Goal: Transaction & Acquisition: Purchase product/service

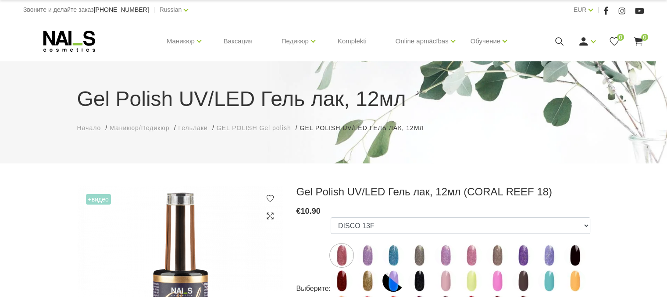
click at [65, 51] on icon at bounding box center [69, 41] width 92 height 22
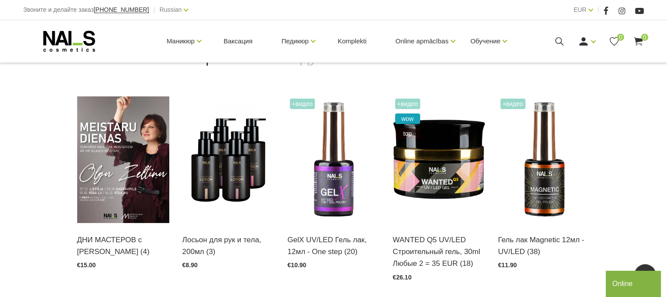
scroll to position [219, 0]
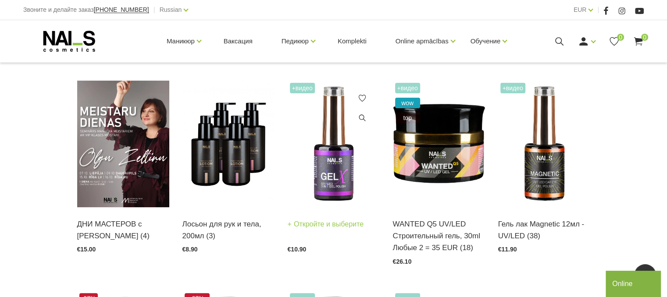
click at [332, 224] on link "Откройте и выберите" at bounding box center [326, 224] width 76 height 12
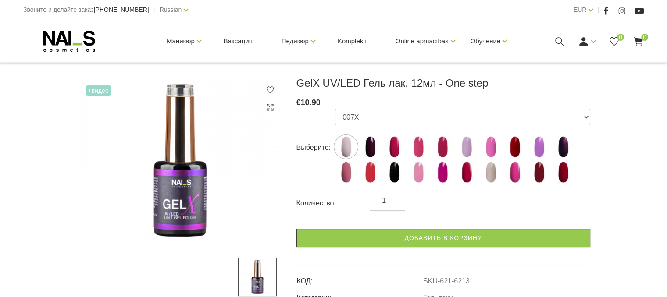
scroll to position [132, 0]
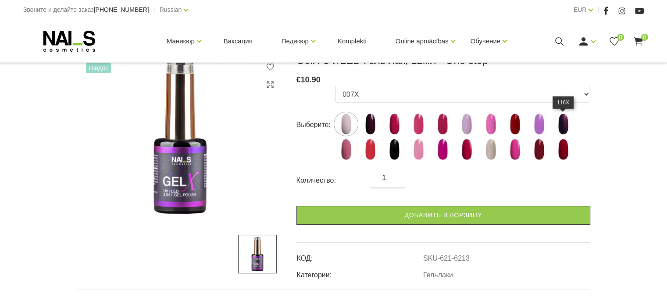
click at [559, 128] on img at bounding box center [563, 124] width 22 height 22
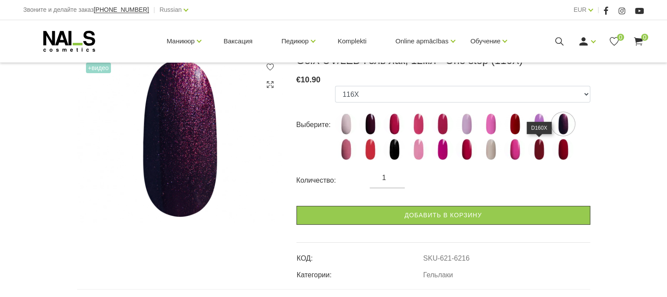
click at [538, 151] on img at bounding box center [539, 150] width 22 height 22
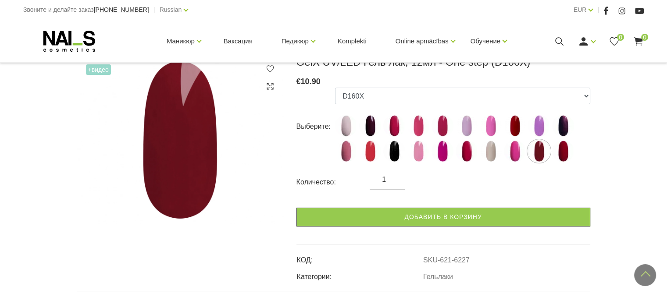
scroll to position [88, 0]
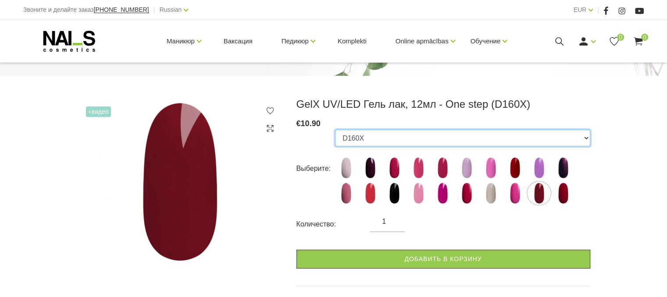
click at [588, 136] on select "007X 023X 027X 099X 1019X 1025X 1035X 1038X 1055X 116X 127X 1695X 231X 247X 255…" at bounding box center [462, 138] width 255 height 17
click at [335, 130] on select "007X 023X 027X 099X 1019X 1025X 1035X 1038X 1055X 116X 127X 1695X 231X 247X 255…" at bounding box center [462, 138] width 255 height 17
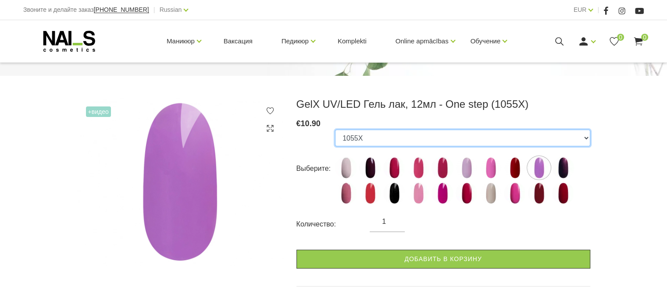
click at [582, 136] on select "007X 023X 027X 099X 1019X 1025X 1035X 1038X 1055X 116X 127X 1695X 231X 247X 255…" at bounding box center [462, 138] width 255 height 17
select select "6217"
click at [335, 130] on select "007X 023X 027X 099X 1019X 1025X 1035X 1038X 1055X 116X 127X 1695X 231X 247X 255…" at bounding box center [462, 138] width 255 height 17
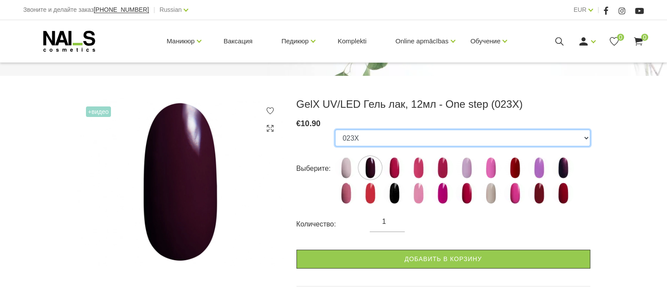
scroll to position [132, 0]
